Goal: Transaction & Acquisition: Subscribe to service/newsletter

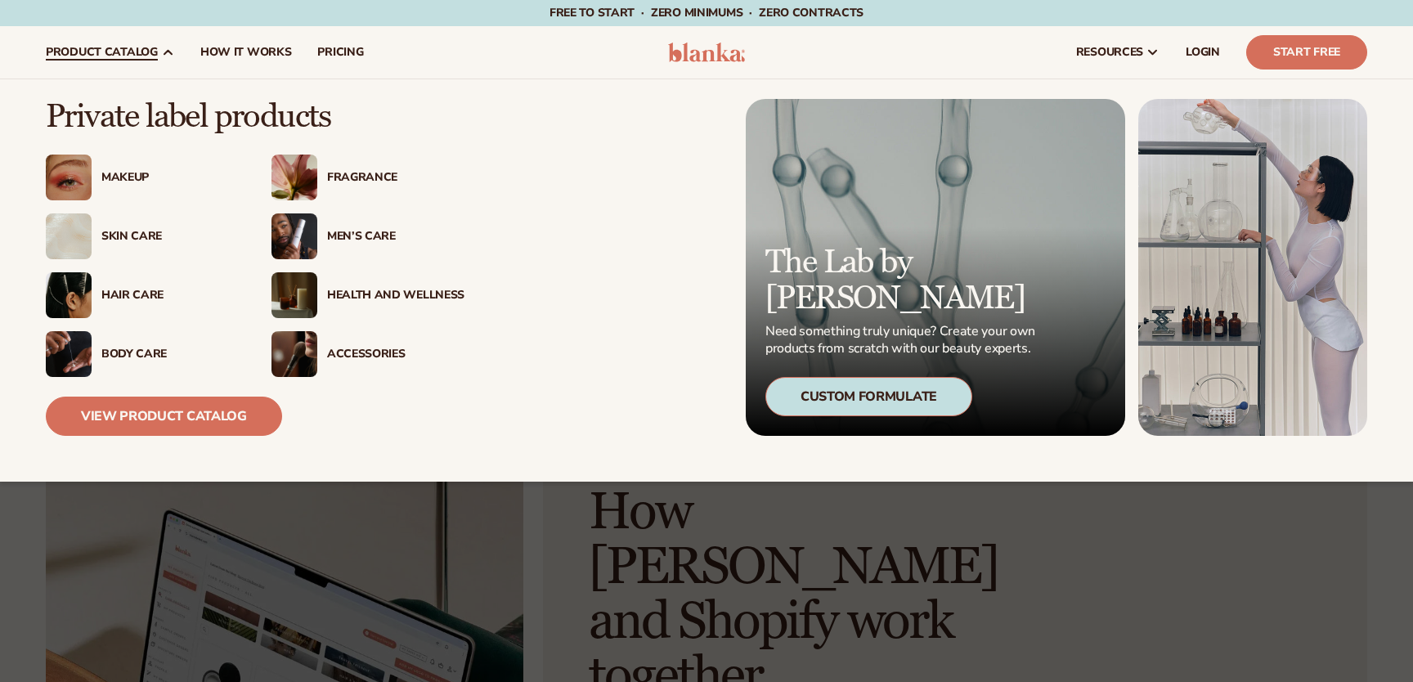
click at [121, 227] on div "Skin Care" at bounding box center [142, 236] width 193 height 46
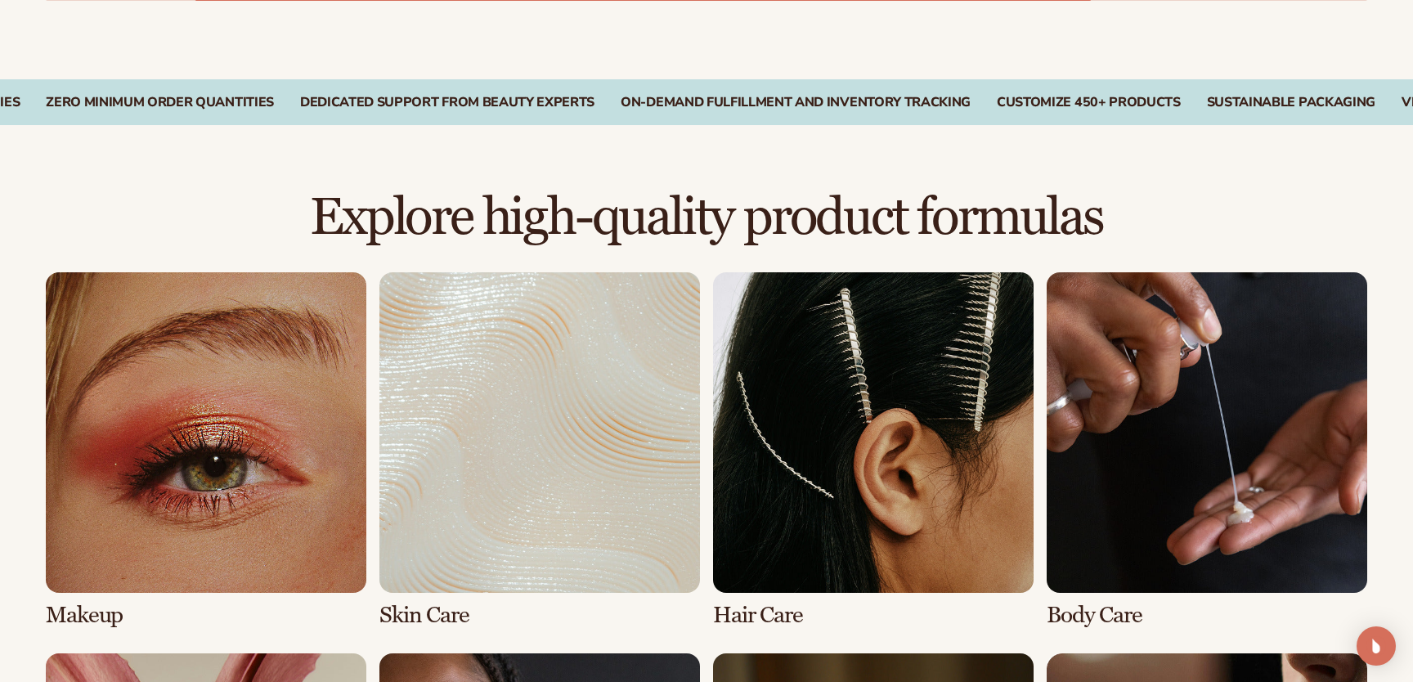
scroll to position [1145, 0]
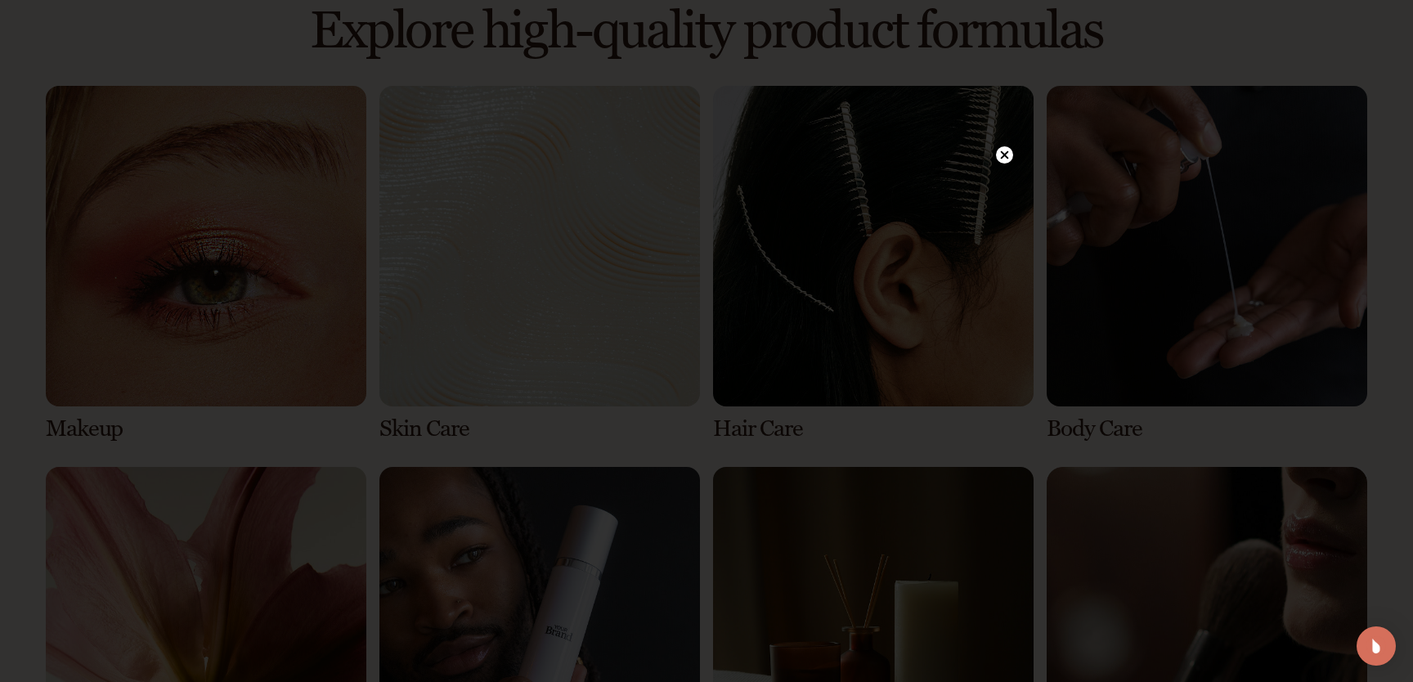
click at [1008, 146] on icon at bounding box center [1004, 154] width 17 height 17
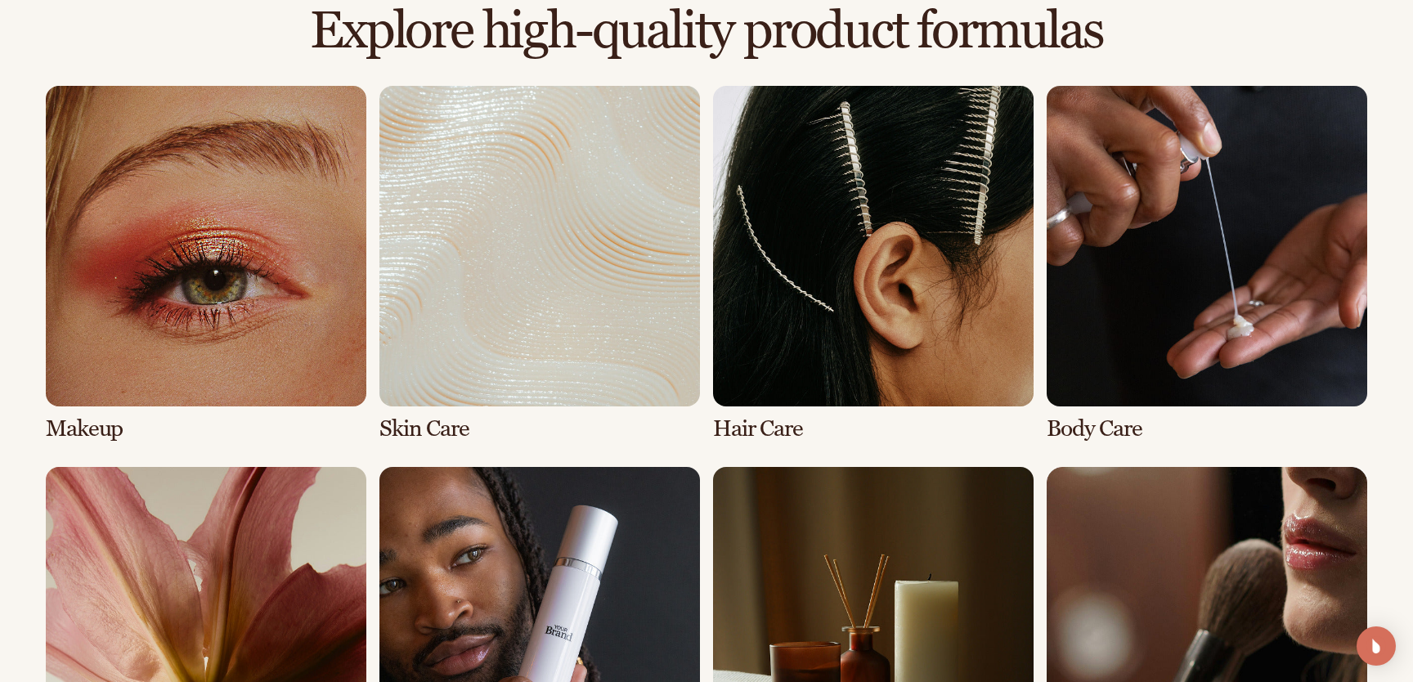
click at [460, 245] on link "2 / 8" at bounding box center [539, 264] width 320 height 356
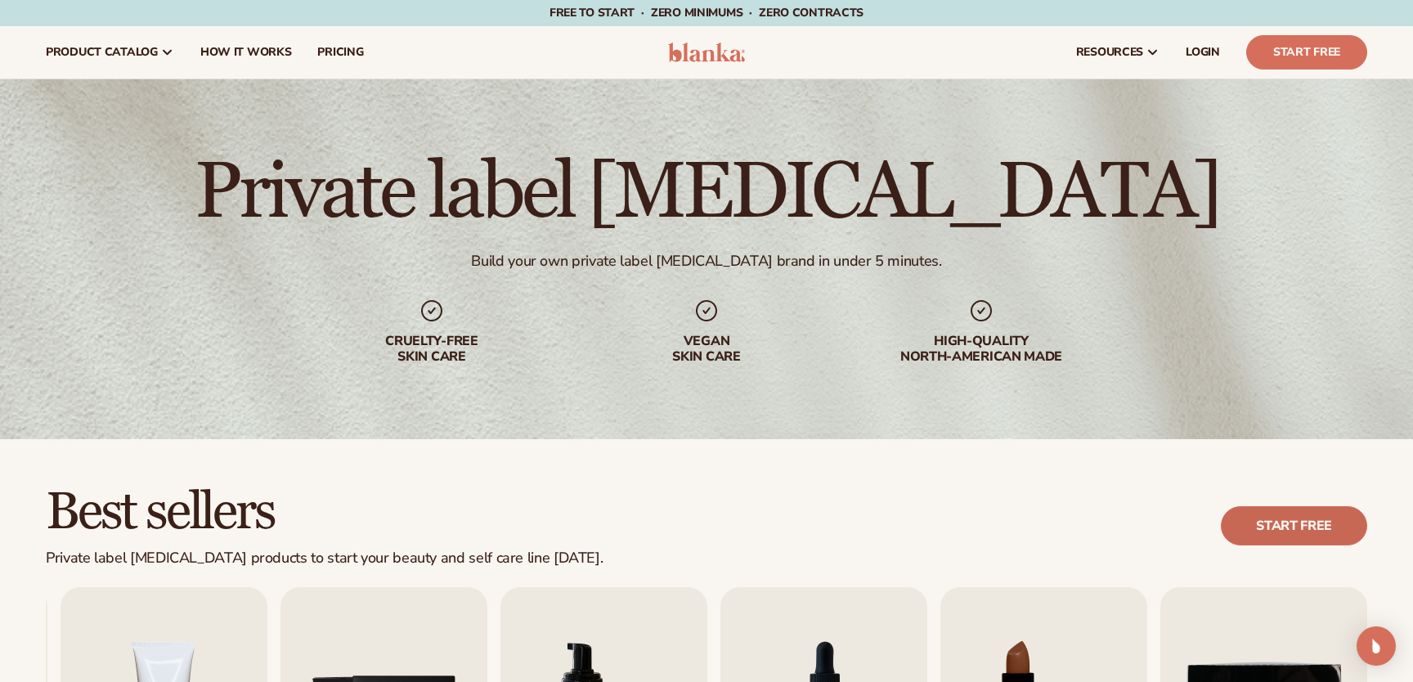
click at [1293, 537] on link "Start free" at bounding box center [1294, 525] width 146 height 39
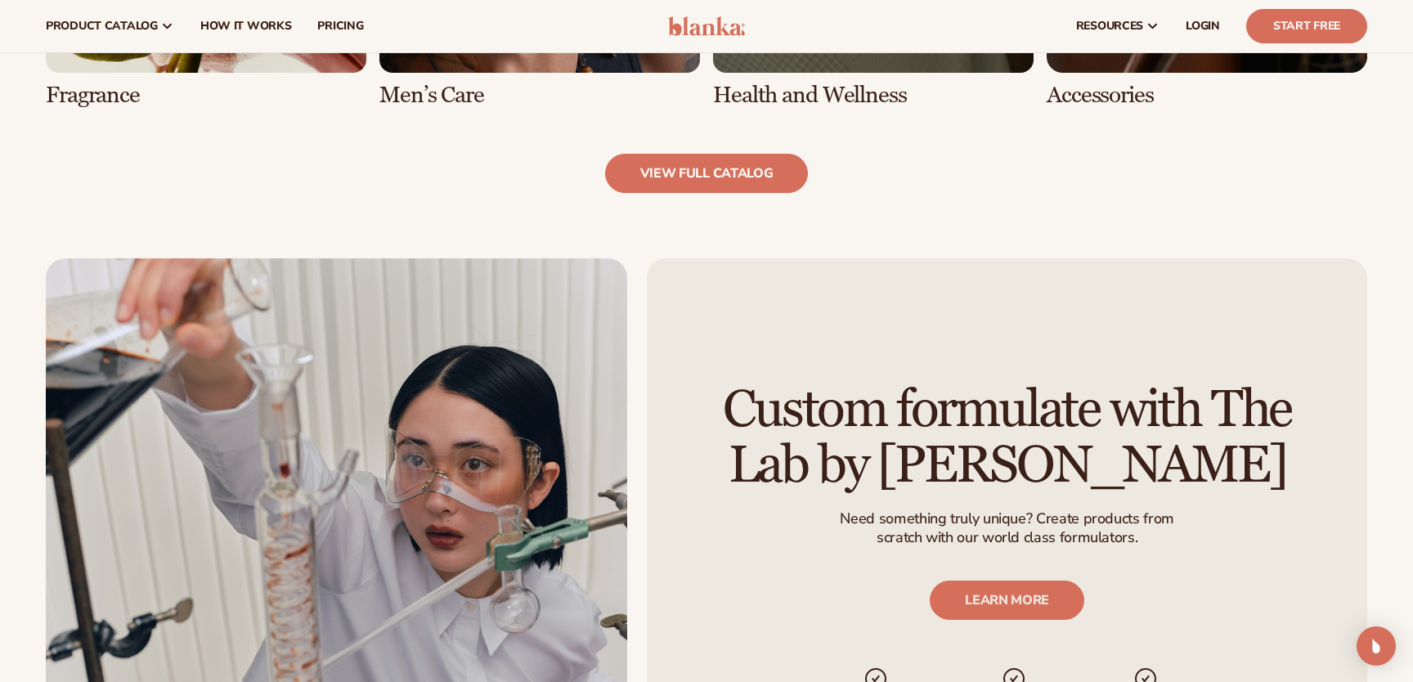
scroll to position [1880, 0]
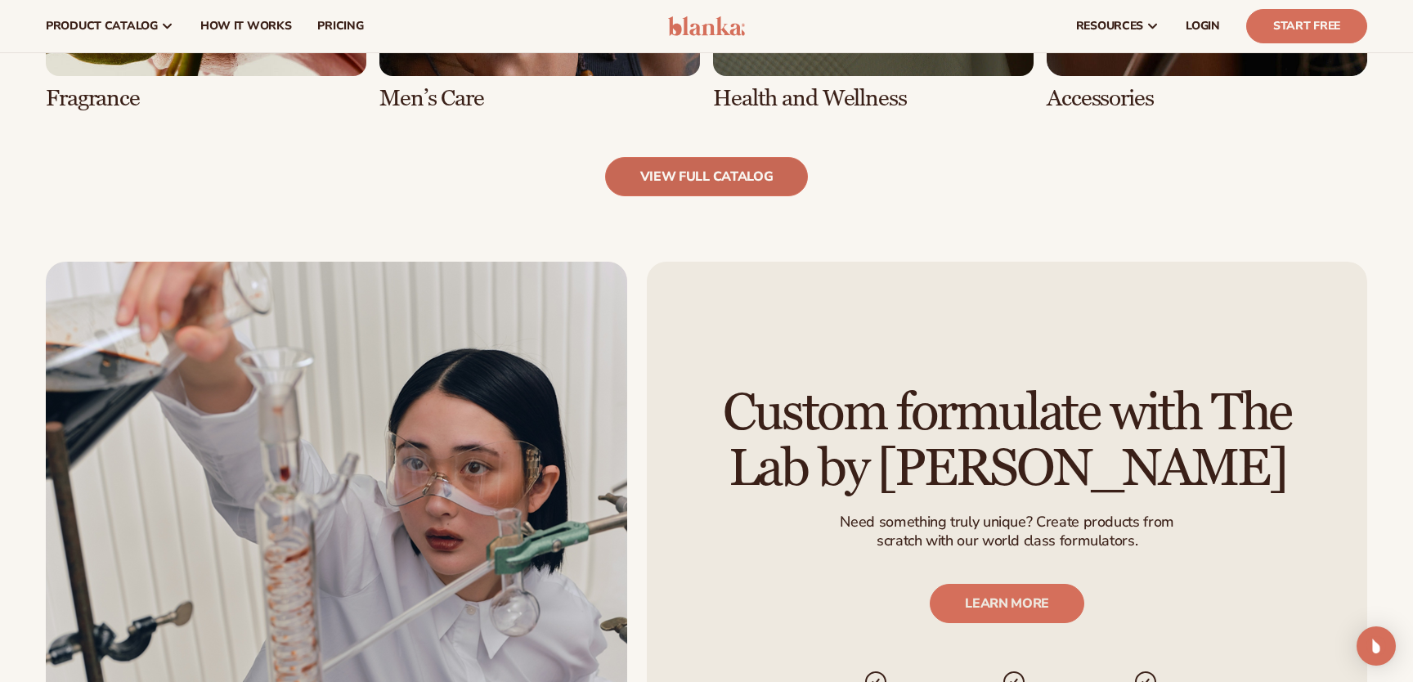
click at [710, 177] on link "view full catalog" at bounding box center [707, 176] width 204 height 39
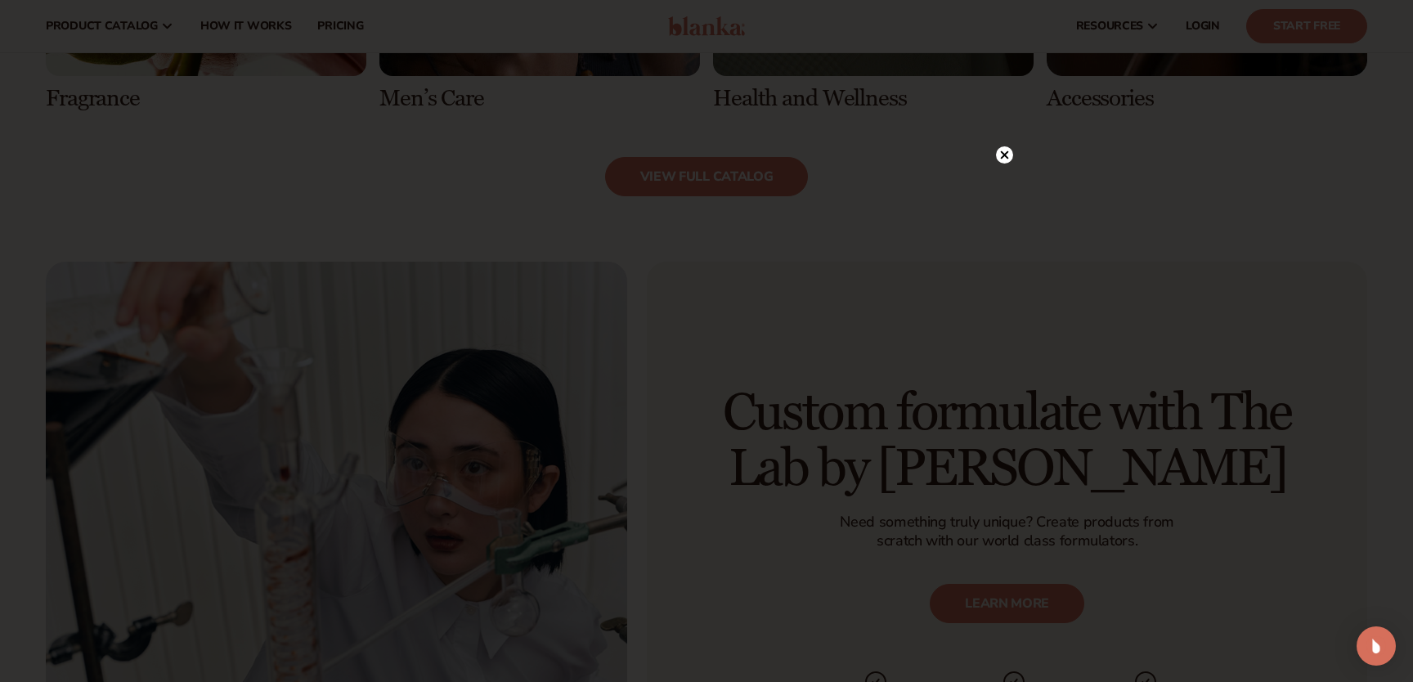
click at [1006, 156] on icon at bounding box center [1005, 154] width 8 height 8
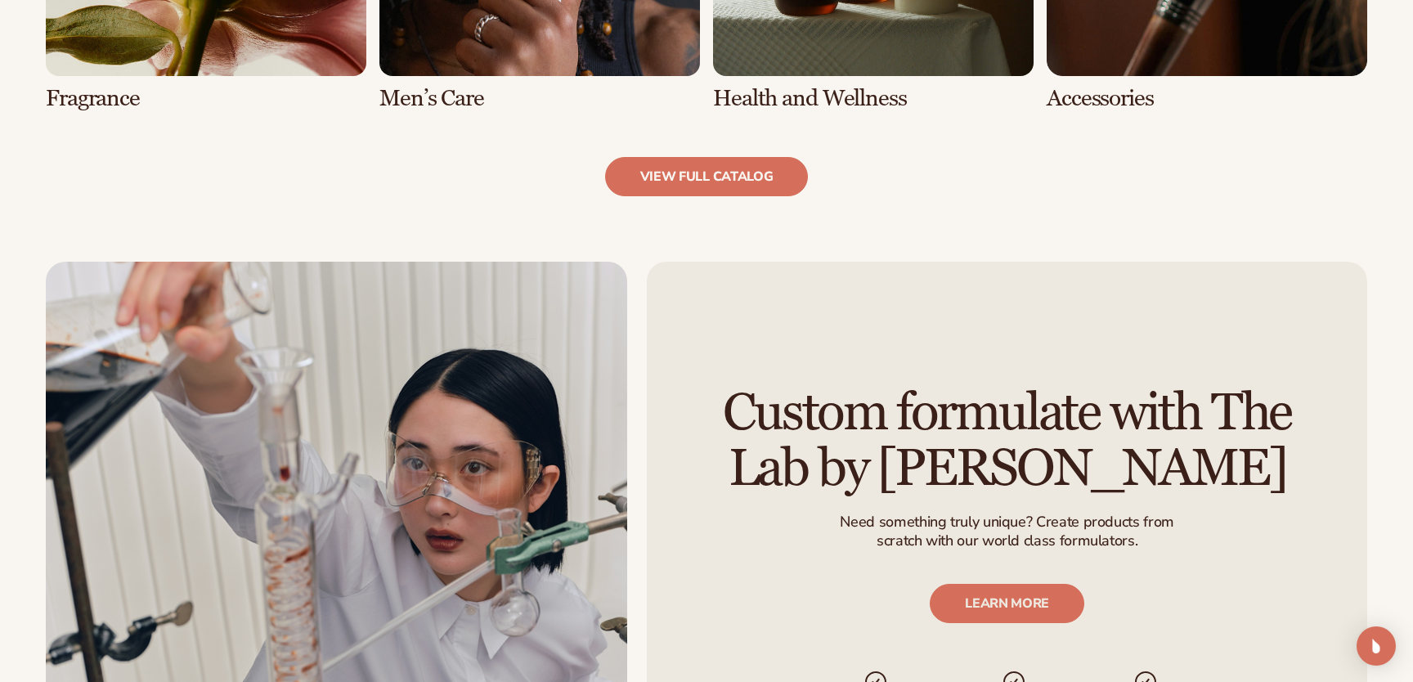
click at [715, 181] on link "view full catalog" at bounding box center [707, 176] width 204 height 39
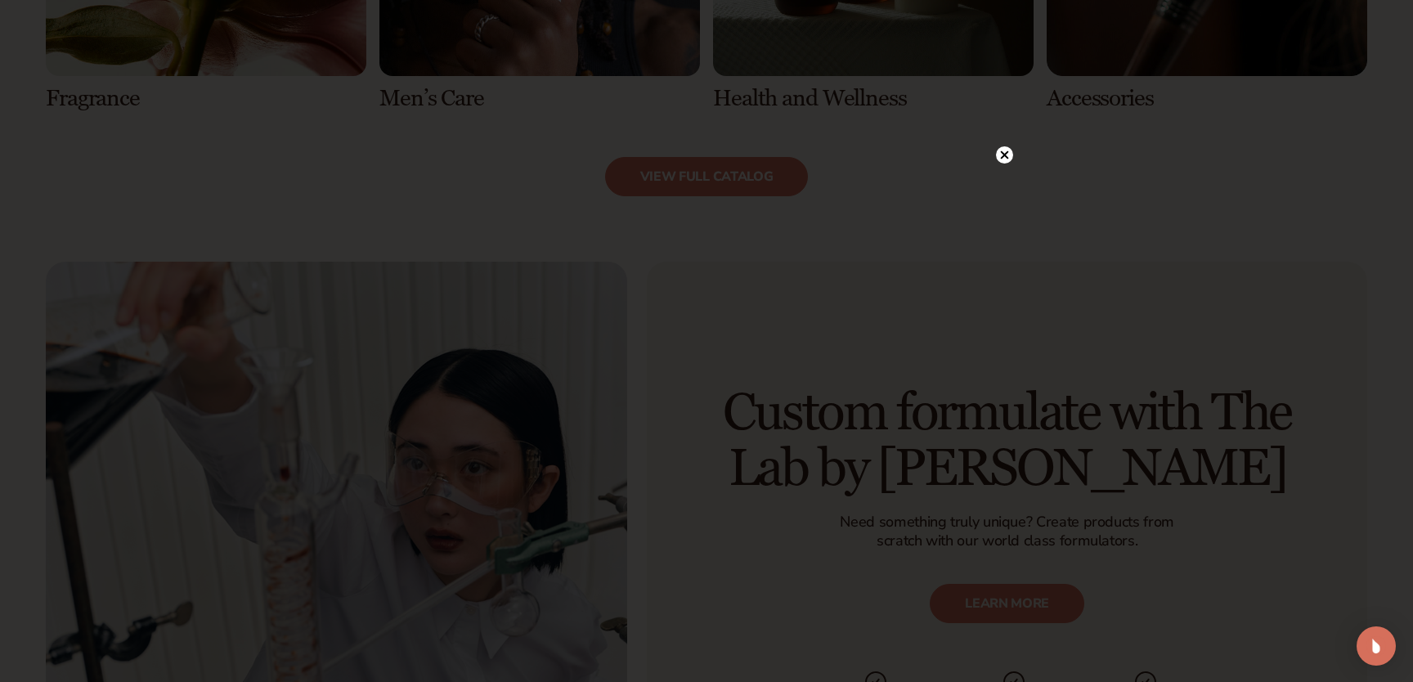
click at [1008, 150] on circle at bounding box center [1004, 154] width 17 height 17
